Goal: Task Accomplishment & Management: Use online tool/utility

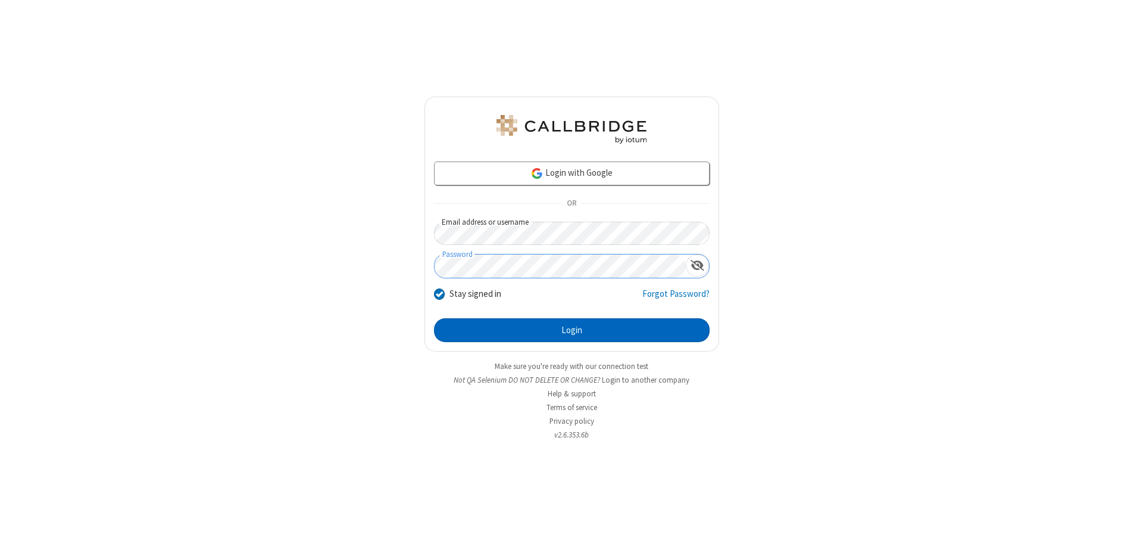
click at [572, 330] on button "Login" at bounding box center [572, 330] width 276 height 24
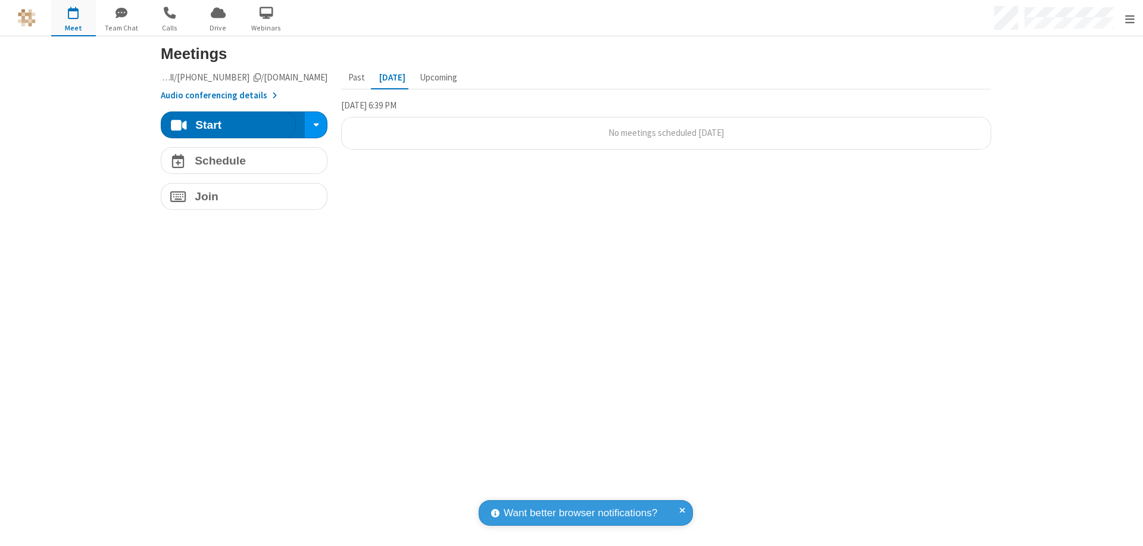
click at [1130, 18] on span "Open menu" at bounding box center [1131, 19] width 10 height 12
click at [73, 18] on span "button" at bounding box center [73, 12] width 45 height 20
click at [239, 160] on h4 "Schedule" at bounding box center [220, 160] width 51 height 11
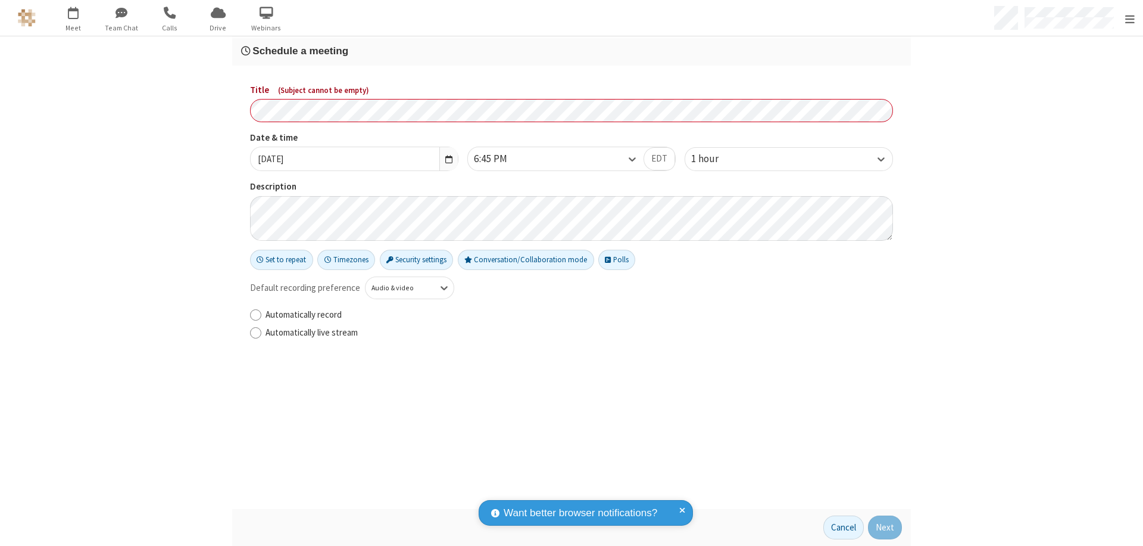
click at [567, 51] on h3 "Schedule a meeting" at bounding box center [571, 50] width 661 height 11
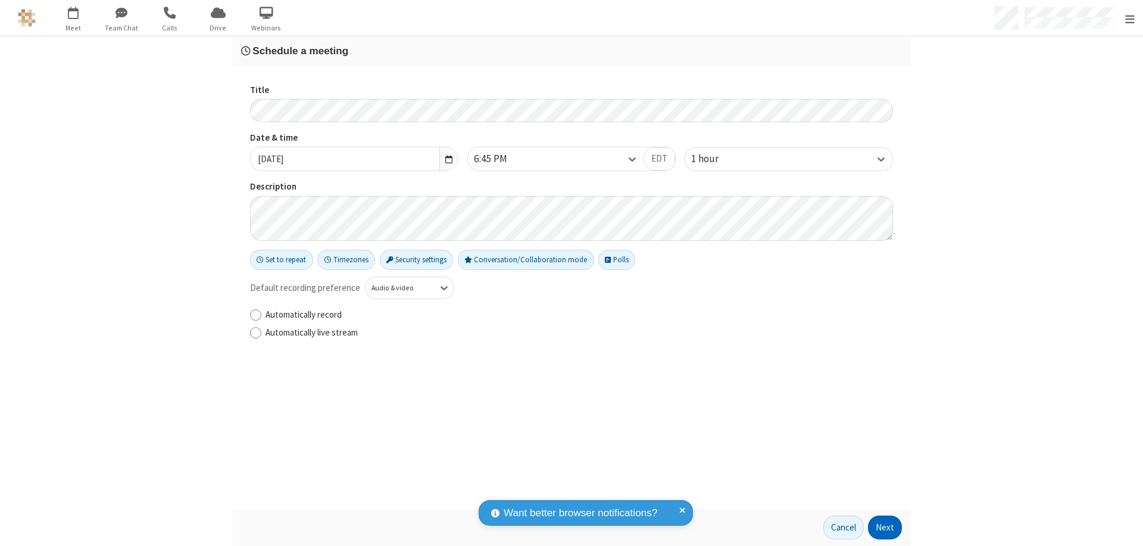
click at [881, 527] on button "Next" at bounding box center [885, 527] width 34 height 24
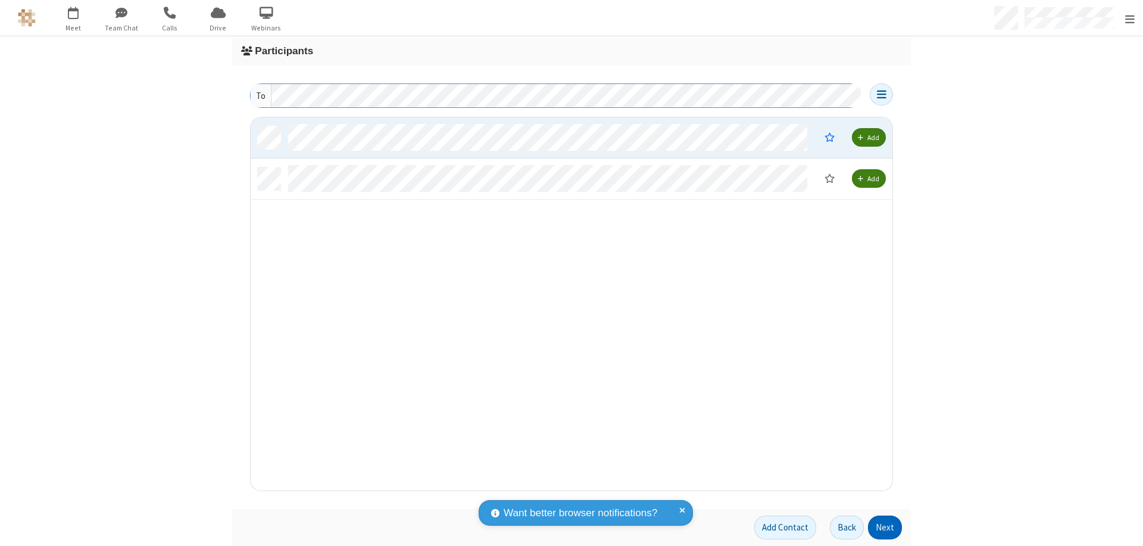
click at [881, 527] on button "Next" at bounding box center [885, 527] width 34 height 24
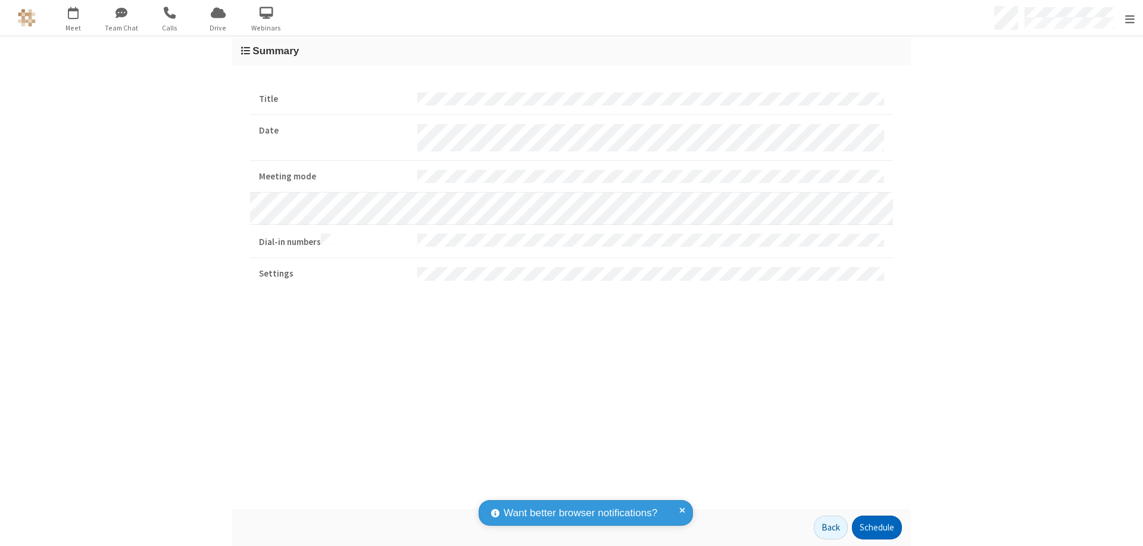
click at [872, 527] on button "Schedule" at bounding box center [877, 527] width 50 height 24
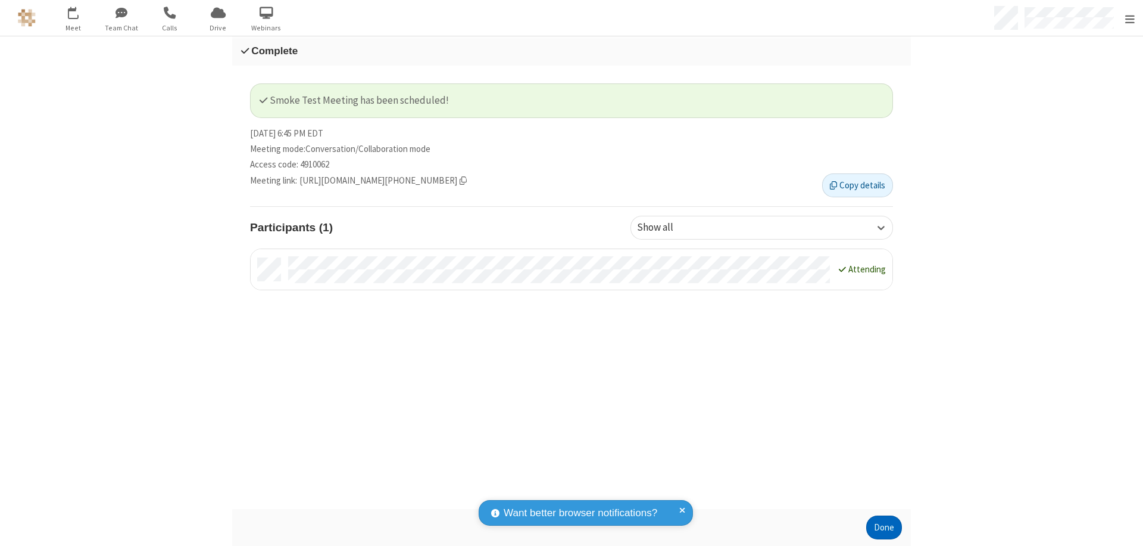
click at [880, 527] on button "Done" at bounding box center [885, 527] width 36 height 24
